Goal: Transaction & Acquisition: Obtain resource

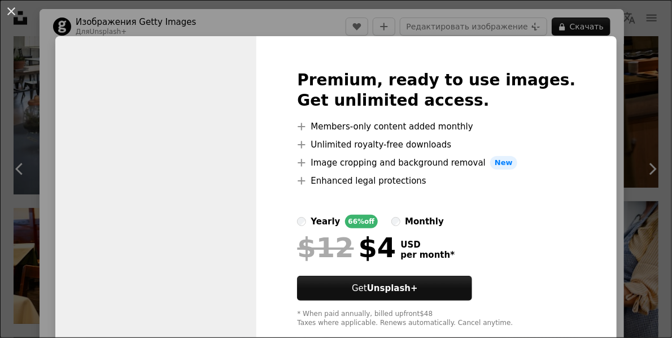
scroll to position [5646, 0]
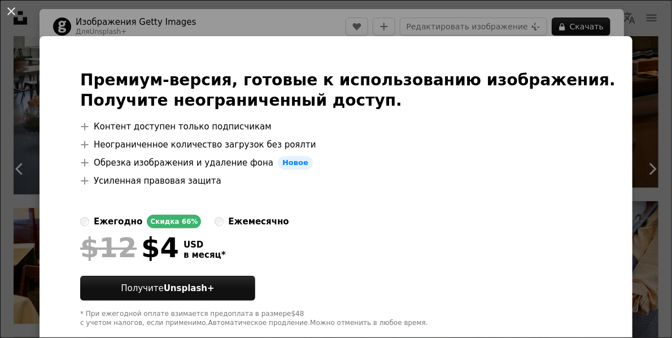
click at [239, 24] on div "An X shape Премиум-версия, готовые к использованию изображения. Получите неогра…" at bounding box center [336, 169] width 672 height 338
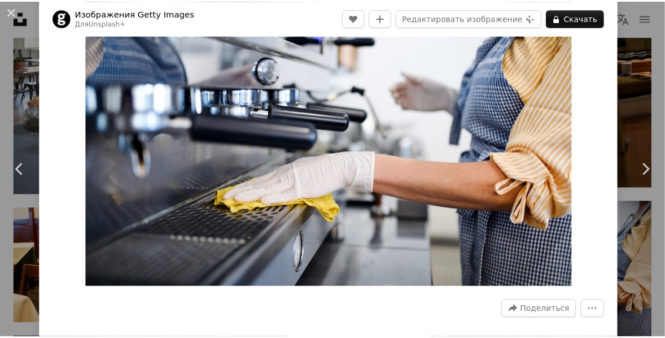
scroll to position [45, 0]
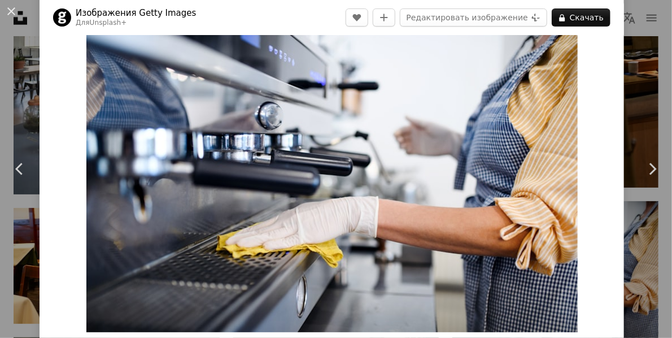
drag, startPoint x: 8, startPoint y: 11, endPoint x: 42, endPoint y: 13, distance: 33.9
click at [8, 11] on button "An X shape" at bounding box center [12, 12] width 14 height 14
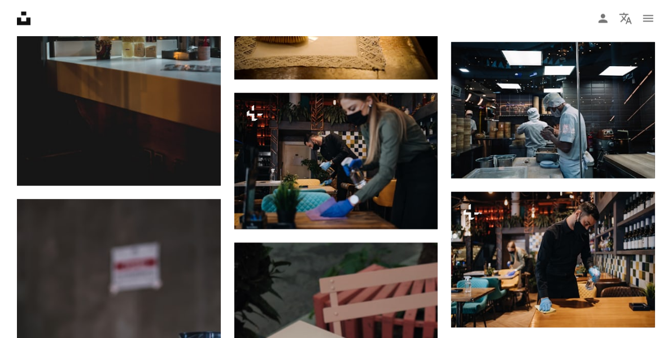
scroll to position [7001, 0]
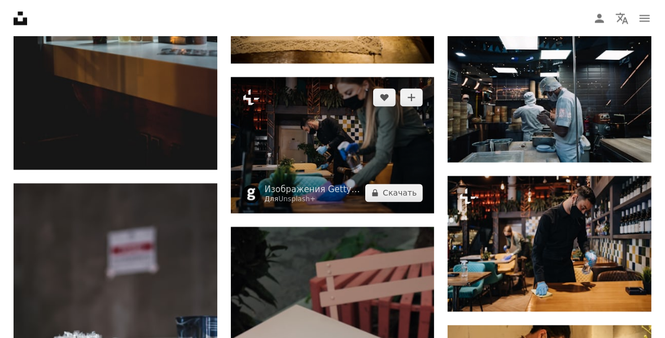
click at [349, 144] on img at bounding box center [333, 145] width 204 height 136
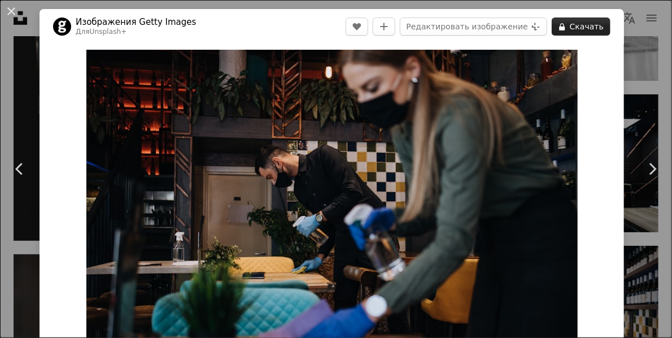
click at [573, 30] on ya-tr-span "Скачать" at bounding box center [587, 26] width 34 height 17
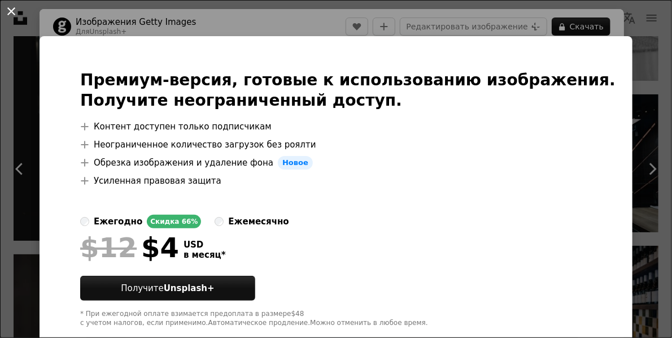
click at [14, 11] on button "An X shape" at bounding box center [12, 12] width 14 height 14
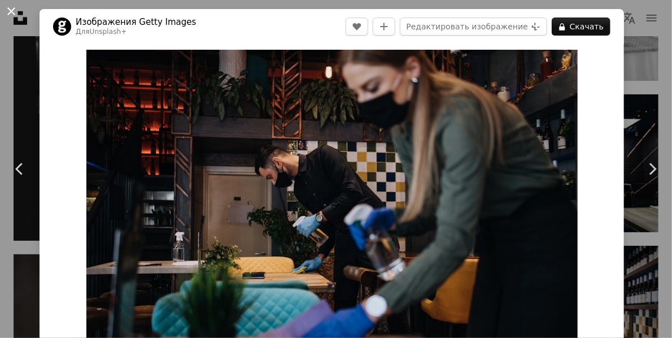
click at [14, 12] on button "An X shape" at bounding box center [12, 12] width 14 height 14
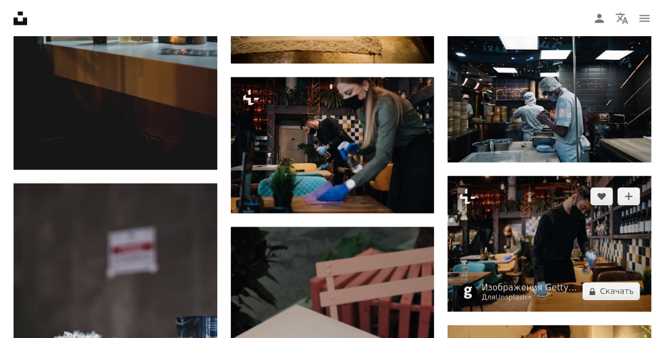
click at [551, 211] on img at bounding box center [550, 244] width 204 height 136
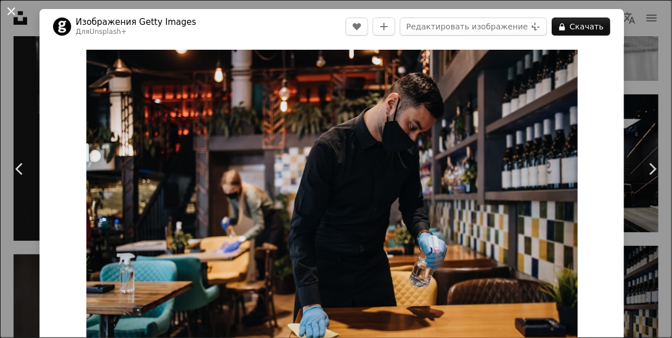
click at [14, 6] on button "An X shape" at bounding box center [12, 12] width 14 height 14
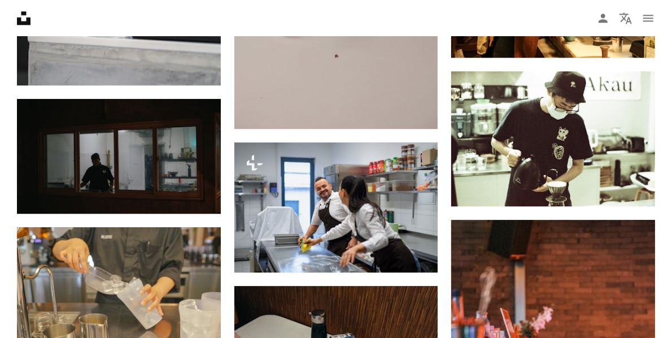
scroll to position [7452, 0]
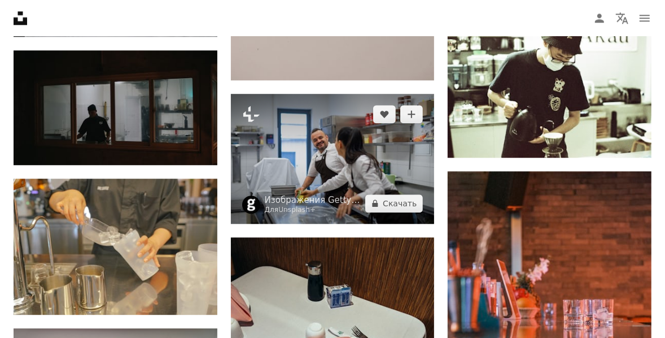
click at [392, 141] on img at bounding box center [333, 159] width 204 height 130
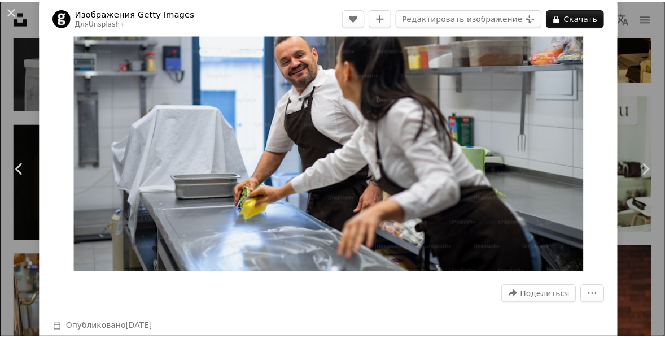
scroll to position [90, 0]
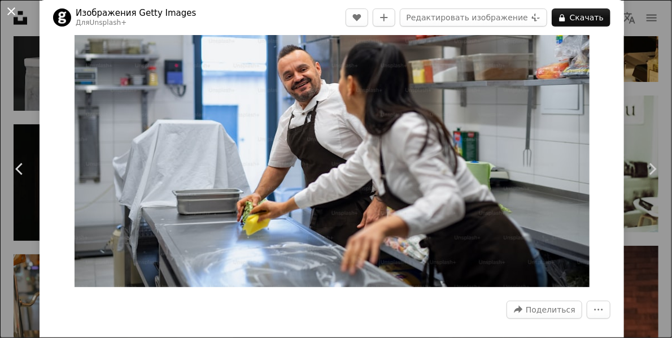
click at [9, 10] on button "An X shape" at bounding box center [12, 12] width 14 height 14
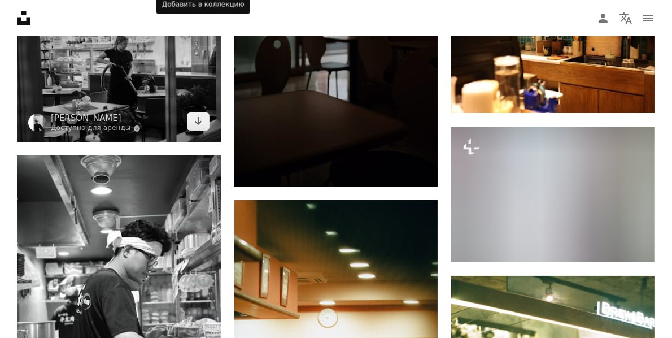
scroll to position [8265, 0]
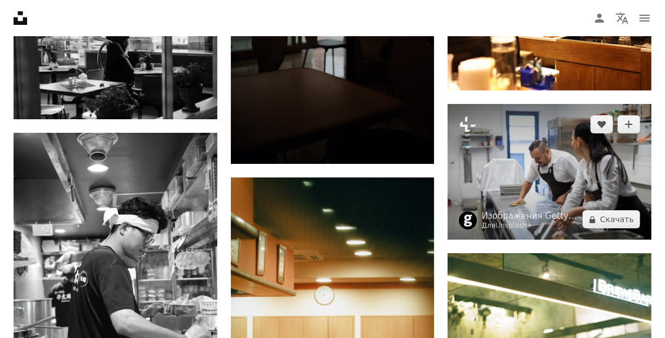
click at [541, 172] on img at bounding box center [550, 172] width 204 height 136
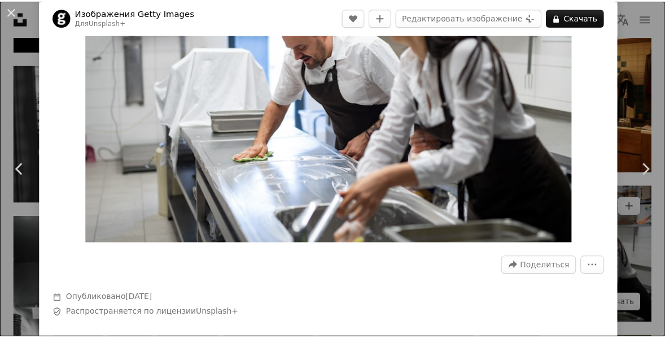
scroll to position [135, 0]
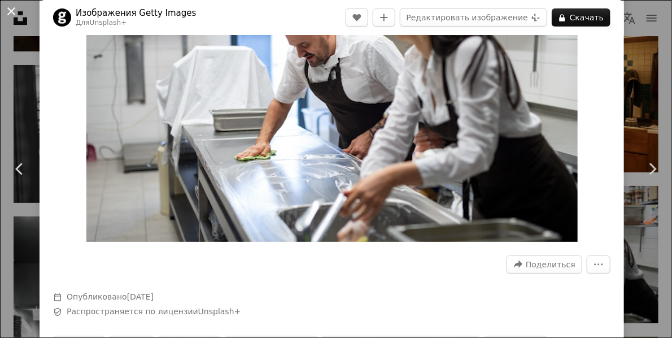
click at [16, 7] on button "An X shape" at bounding box center [12, 12] width 14 height 14
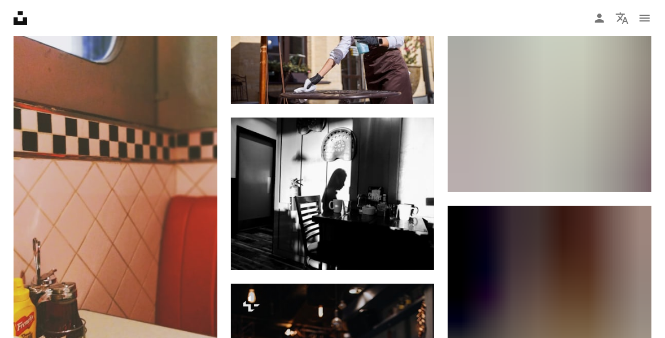
scroll to position [11337, 0]
